Goal: Task Accomplishment & Management: Manage account settings

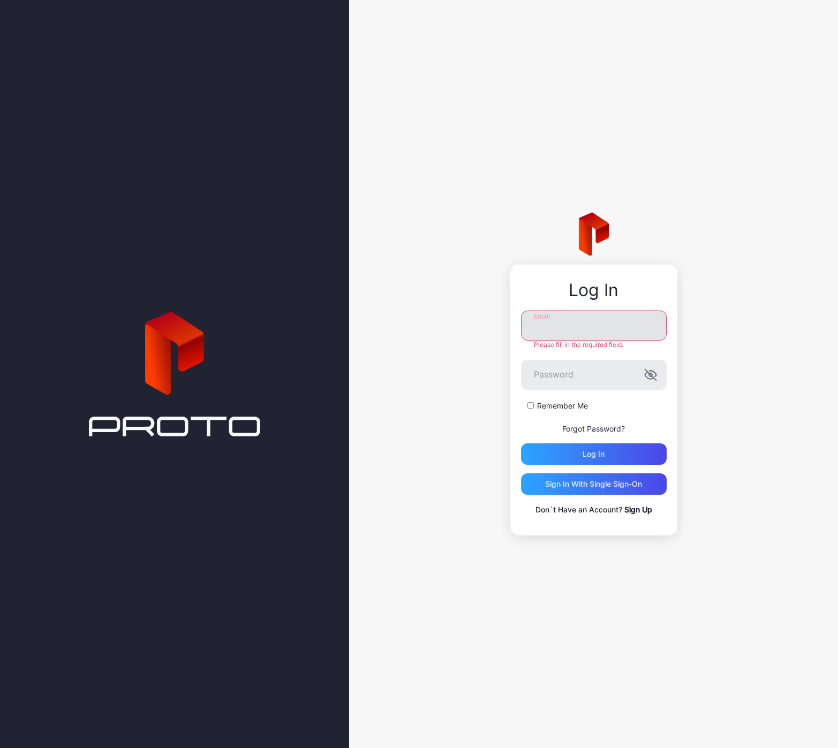
type input "**********"
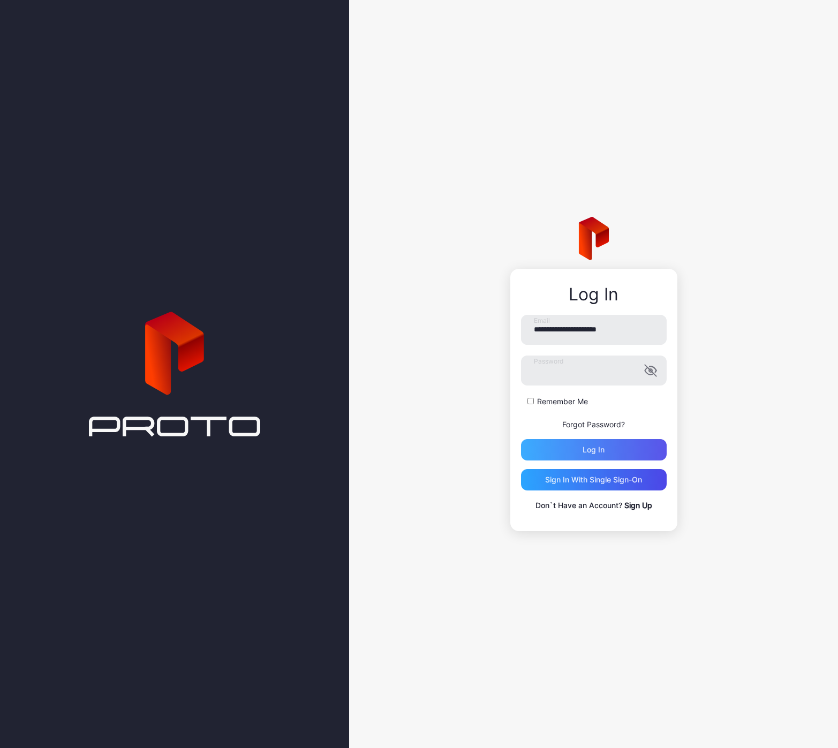
click at [588, 454] on div "Log in" at bounding box center [594, 450] width 22 height 9
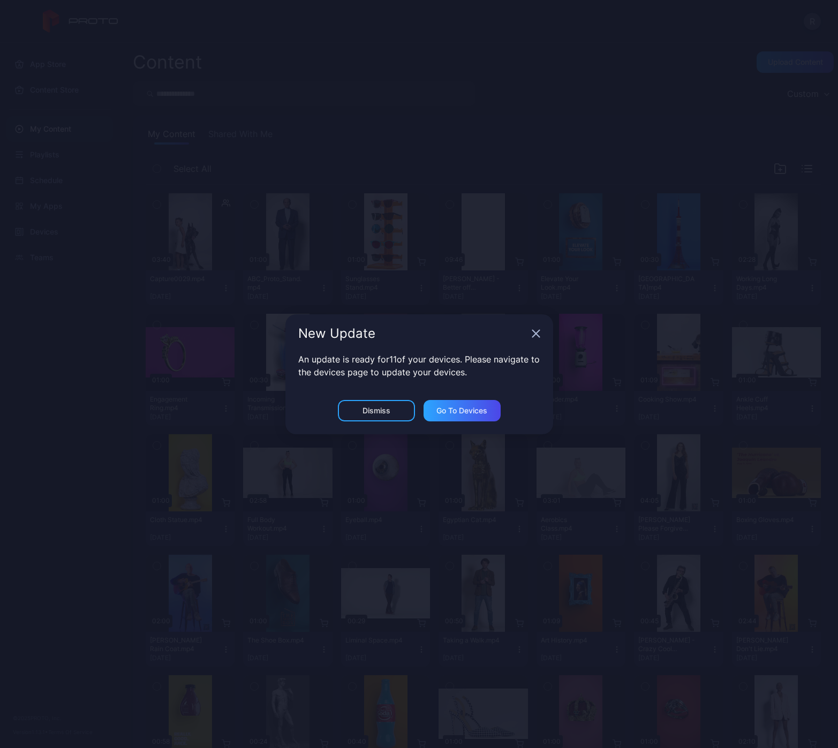
click at [377, 411] on div "Dismiss" at bounding box center [377, 410] width 28 height 9
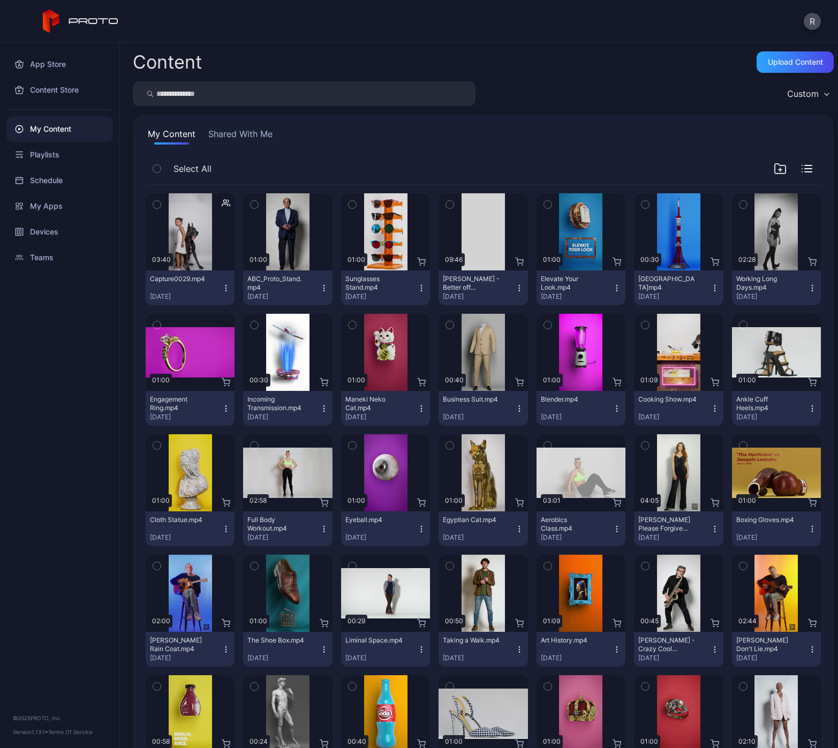
click at [385, 156] on div "My Content Shared With Me Select All Preview 03:40 Capture0029.mp4 [DATE] Previ…" at bounding box center [483, 703] width 701 height 1176
click at [642, 102] on div "Custom" at bounding box center [483, 93] width 701 height 25
click at [72, 197] on div "My Apps" at bounding box center [59, 206] width 107 height 26
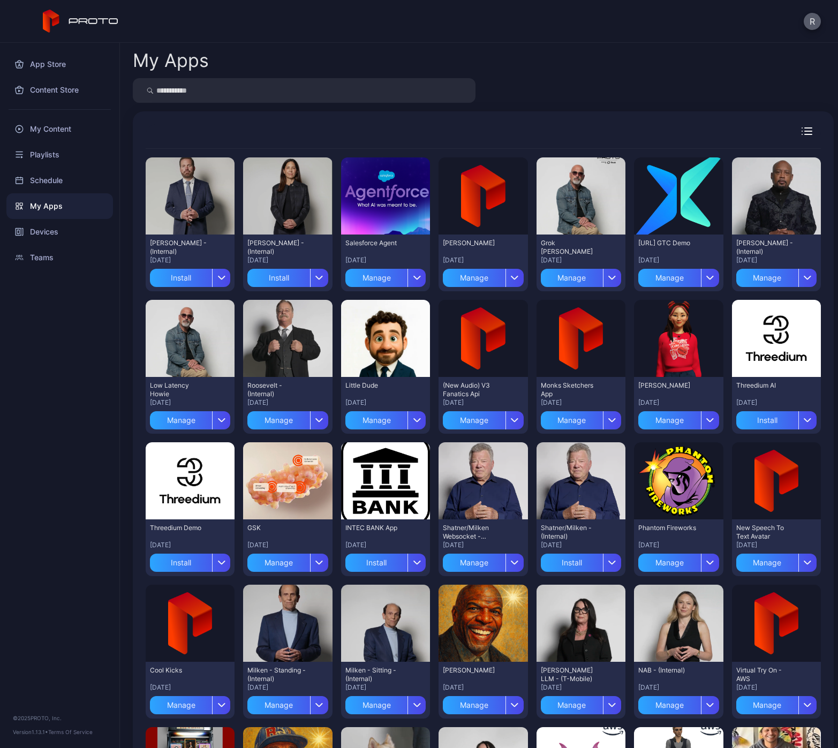
click at [808, 21] on button "R" at bounding box center [812, 21] width 17 height 17
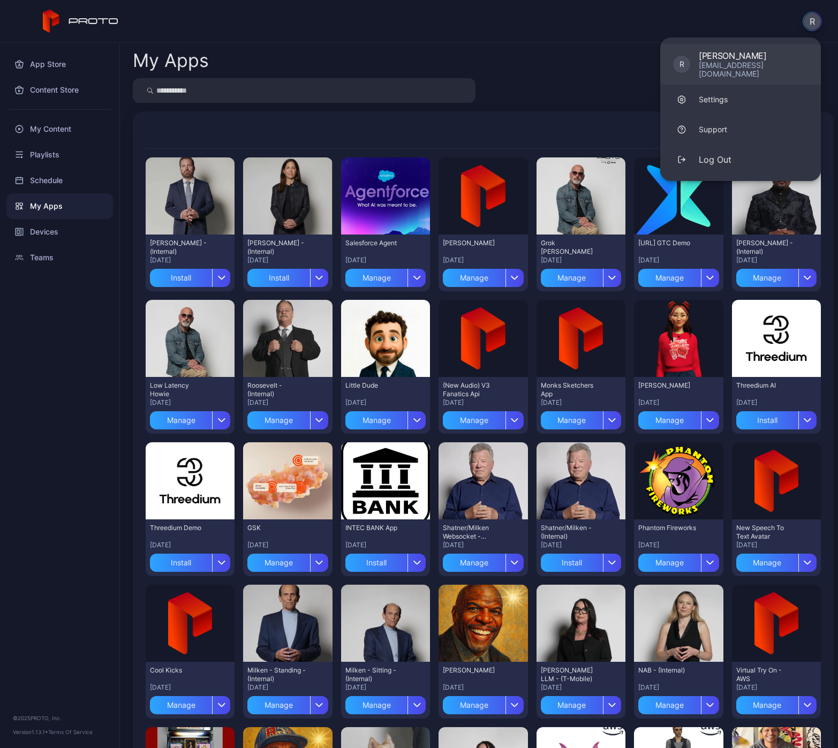
click at [772, 64] on div "[EMAIL_ADDRESS][DOMAIN_NAME]" at bounding box center [753, 69] width 109 height 17
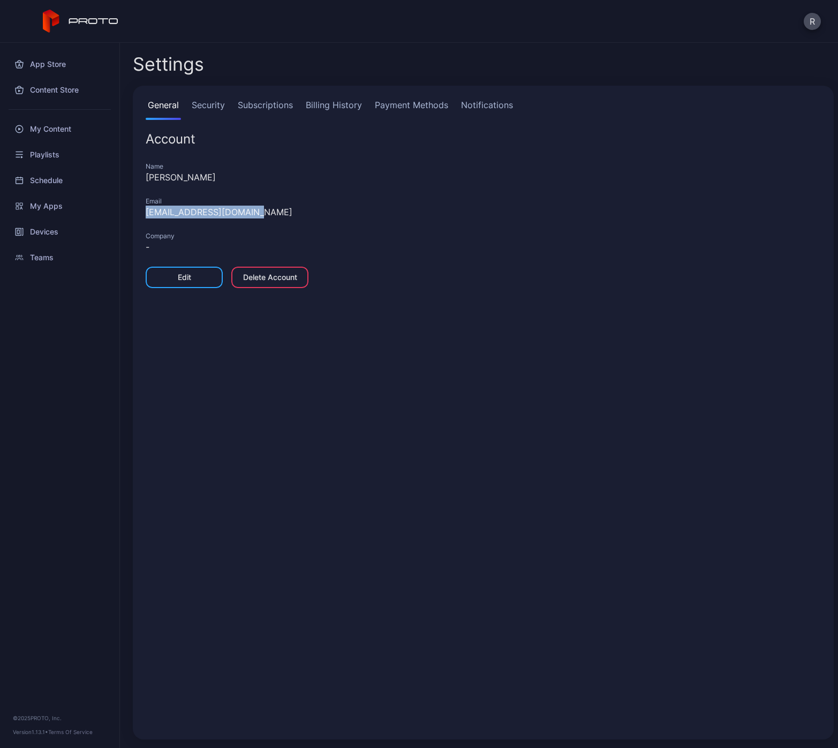
drag, startPoint x: 254, startPoint y: 213, endPoint x: 141, endPoint y: 214, distance: 113.5
click at [141, 214] on div "General Security Subscriptions Billing History Payment Methods Notifications Ac…" at bounding box center [483, 413] width 701 height 654
copy div "[EMAIL_ADDRESS][DOMAIN_NAME]"
